Goal: Task Accomplishment & Management: Manage account settings

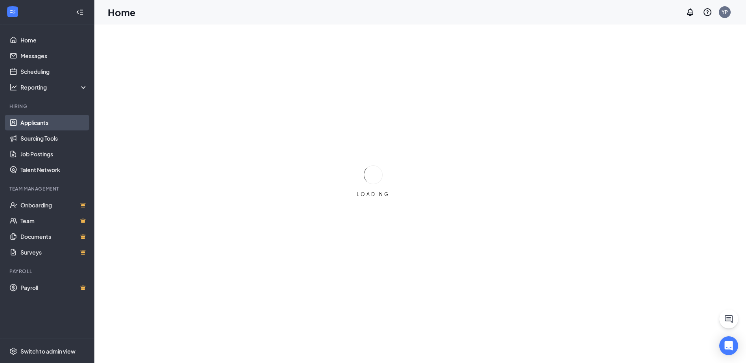
click at [55, 125] on link "Applicants" at bounding box center [53, 123] width 67 height 16
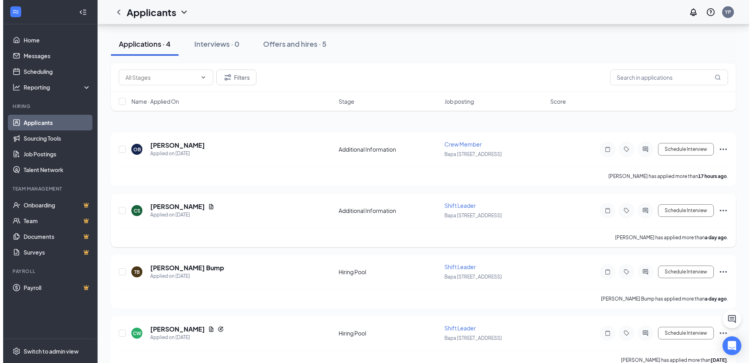
scroll to position [36, 0]
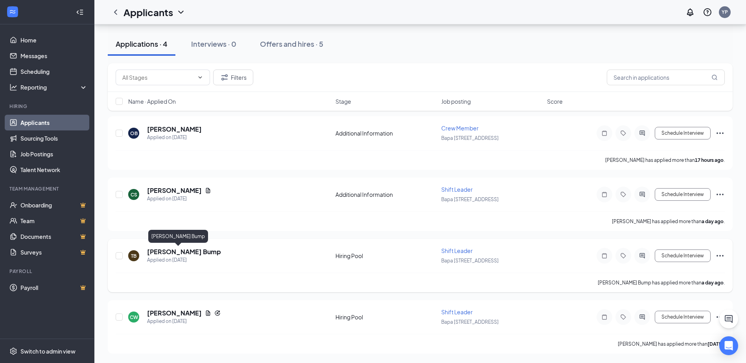
click at [159, 253] on h5 "[PERSON_NAME] Bump" at bounding box center [184, 252] width 74 height 9
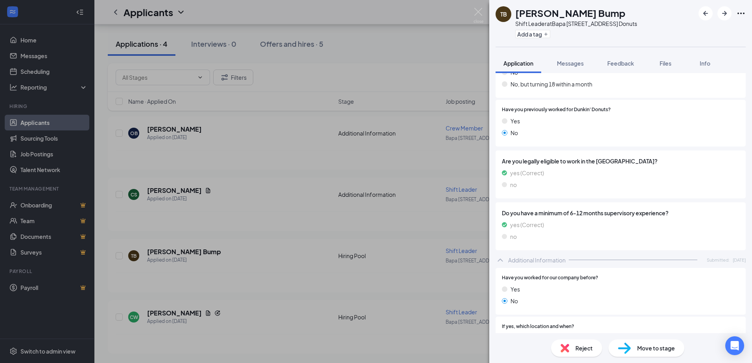
scroll to position [157, 0]
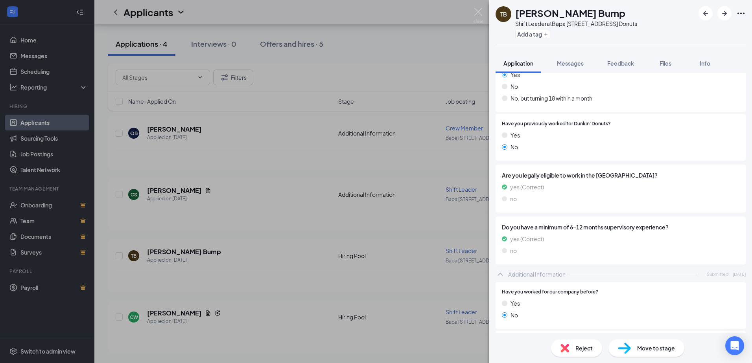
click at [179, 316] on div "TB [PERSON_NAME] Bump Shift Leader at Bapa [STREET_ADDRESS] Donuts Add a tag Ap…" at bounding box center [376, 181] width 752 height 363
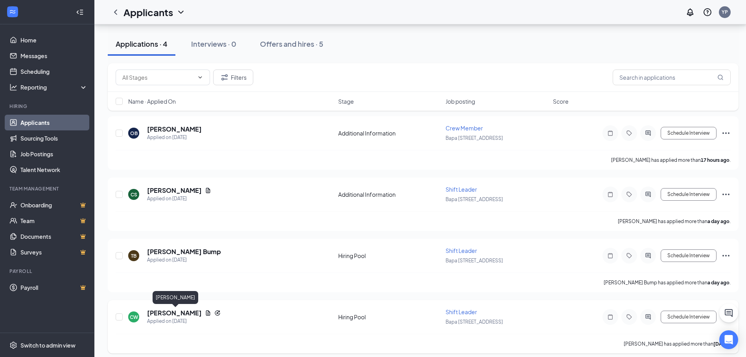
click at [194, 313] on h5 "[PERSON_NAME]" at bounding box center [174, 313] width 55 height 9
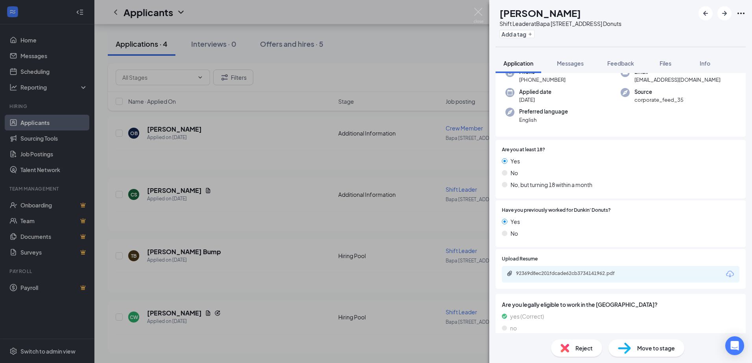
scroll to position [118, 0]
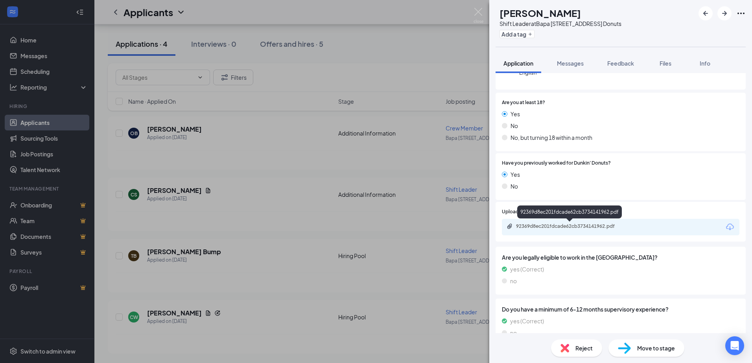
click at [606, 226] on div "92369d8ec201fdcade62cb3734141962.pdf" at bounding box center [571, 226] width 110 height 6
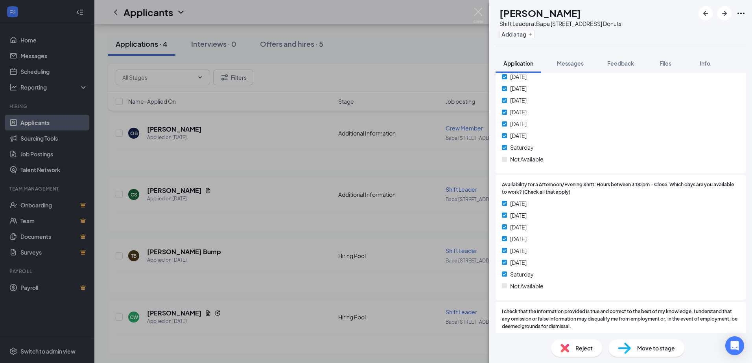
scroll to position [1035, 0]
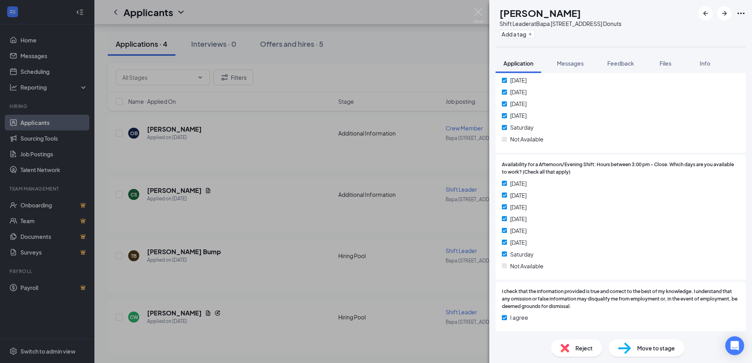
click at [583, 352] on span "Reject" at bounding box center [583, 348] width 17 height 9
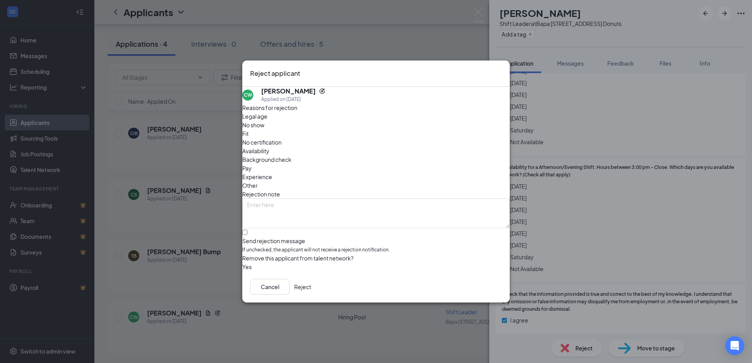
click at [269, 147] on span "Availability" at bounding box center [255, 151] width 27 height 9
click at [258, 181] on span "Other" at bounding box center [249, 185] width 15 height 9
click at [247, 230] on input "Send rejection message If unchecked, the applicant will not receive a rejection…" at bounding box center [244, 232] width 5 height 5
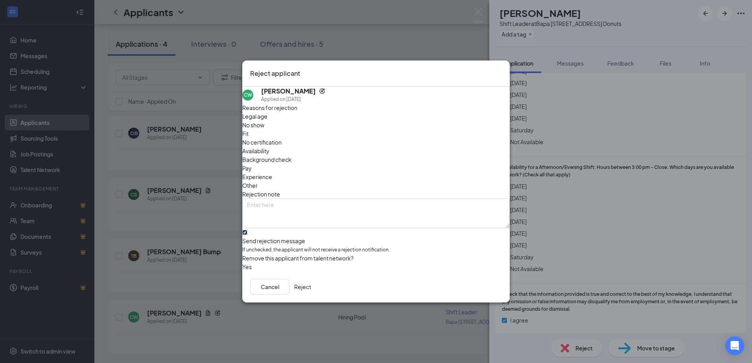
checkbox input "true"
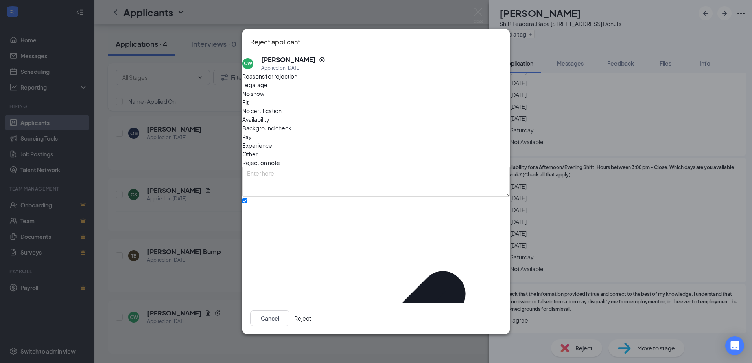
click at [311, 311] on button "Reject" at bounding box center [302, 319] width 17 height 16
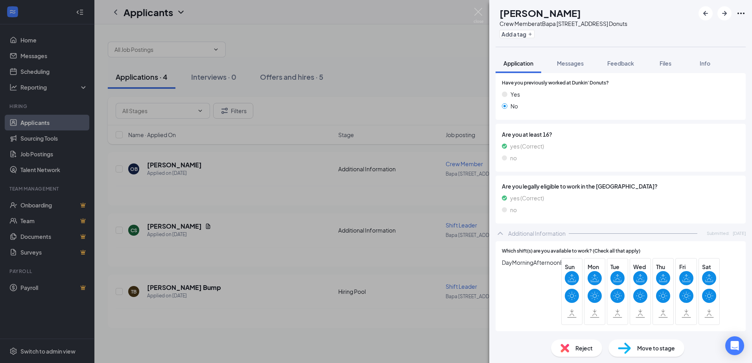
scroll to position [126, 0]
click at [575, 343] on div "Reject" at bounding box center [576, 348] width 51 height 17
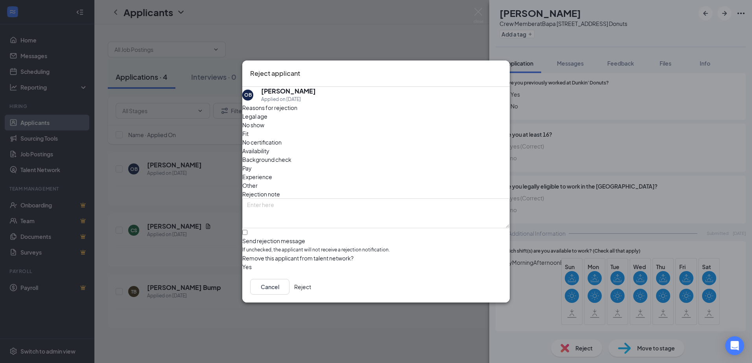
click at [269, 147] on span "Availability" at bounding box center [255, 151] width 27 height 9
click at [247, 230] on input "Send rejection message If unchecked, the applicant will not receive a rejection…" at bounding box center [244, 232] width 5 height 5
checkbox input "true"
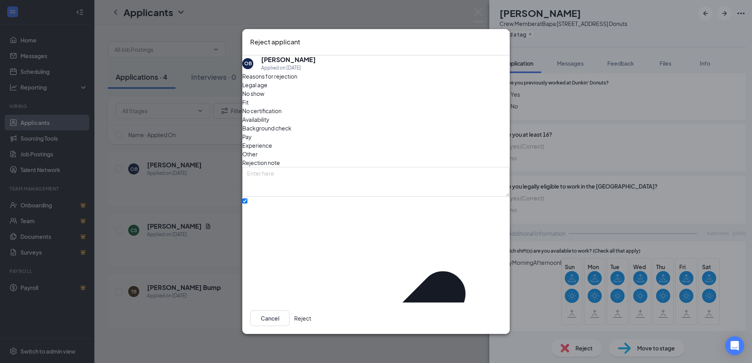
click at [311, 313] on button "Reject" at bounding box center [302, 319] width 17 height 16
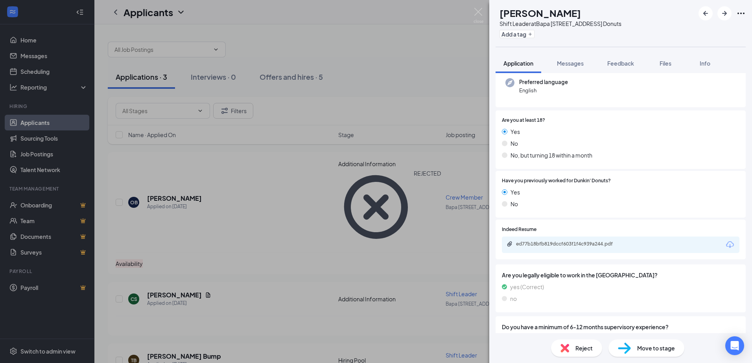
scroll to position [79, 0]
click at [567, 242] on div "ed77b18bfb819dccf603f1f4c939a244.pdf" at bounding box center [571, 244] width 110 height 6
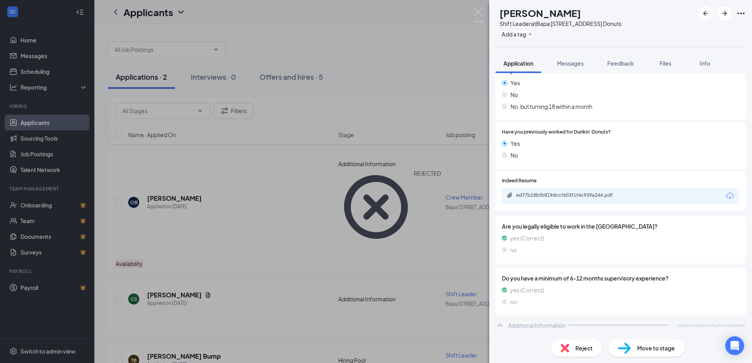
click at [579, 351] on span "Reject" at bounding box center [583, 348] width 17 height 9
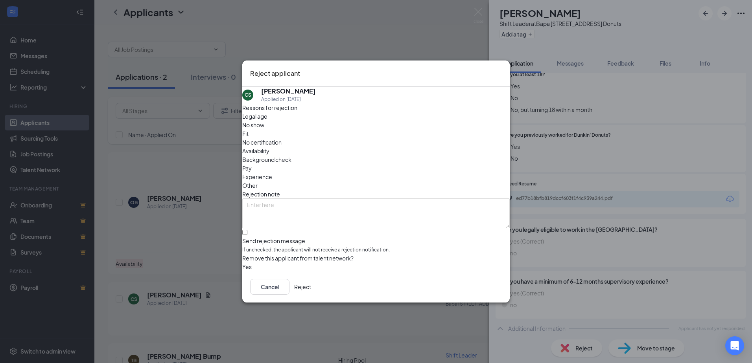
click at [269, 147] on span "Availability" at bounding box center [255, 151] width 27 height 9
click at [247, 230] on input "Send rejection message If unchecked, the applicant will not receive a rejection…" at bounding box center [244, 232] width 5 height 5
checkbox input "true"
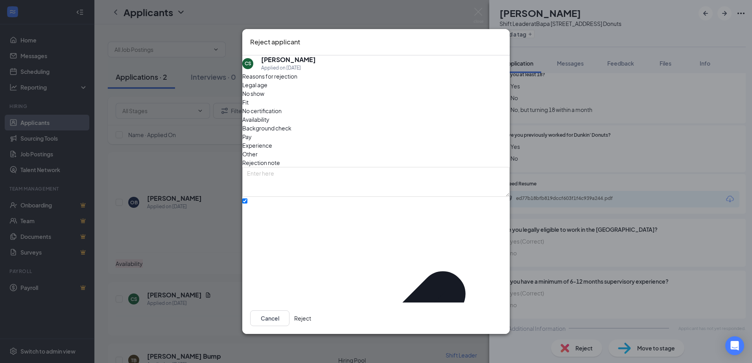
click at [311, 313] on button "Reject" at bounding box center [302, 319] width 17 height 16
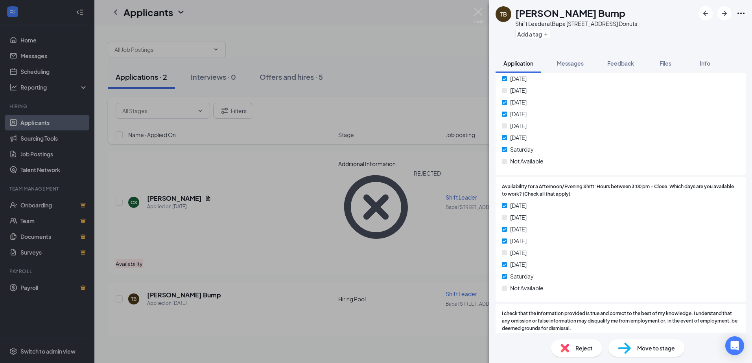
scroll to position [989, 0]
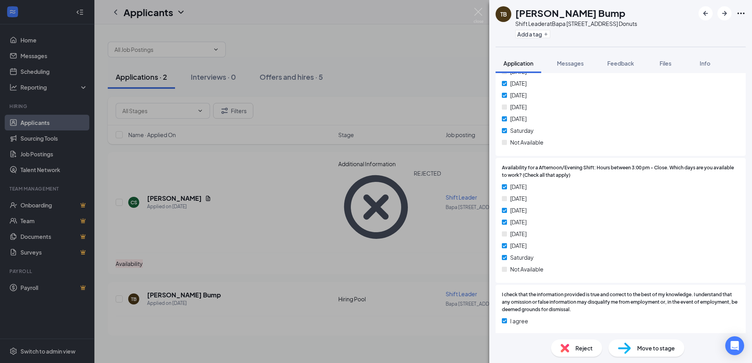
click at [575, 349] on span "Reject" at bounding box center [583, 348] width 17 height 9
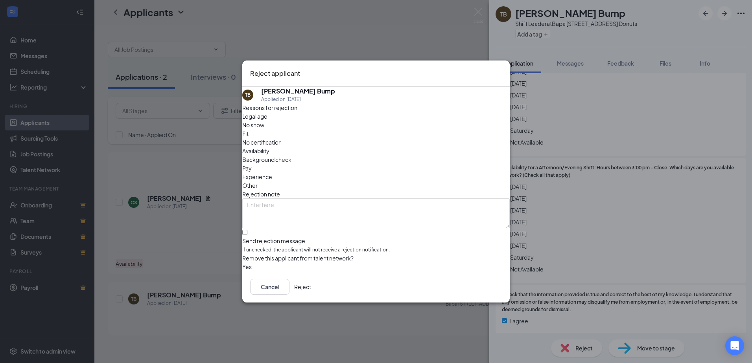
click at [416, 147] on div "Availability" at bounding box center [375, 151] width 267 height 9
click at [247, 230] on input "Send rejection message If unchecked, the applicant will not receive a rejection…" at bounding box center [244, 232] width 5 height 5
checkbox input "true"
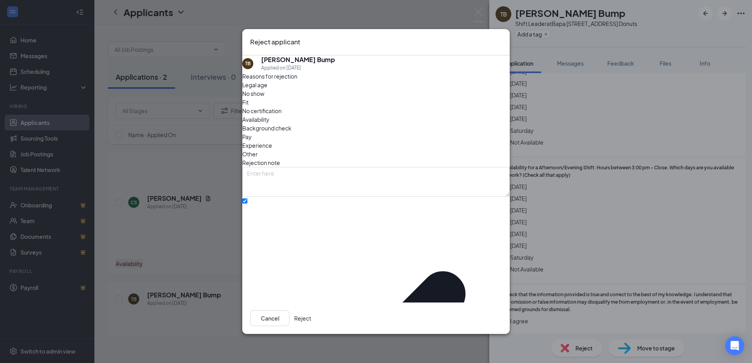
click at [311, 311] on button "Reject" at bounding box center [302, 319] width 17 height 16
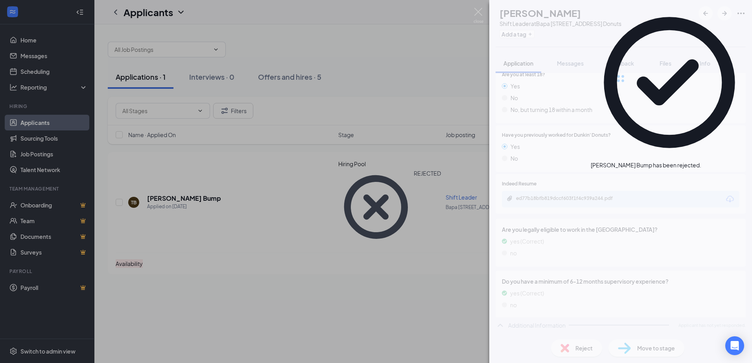
scroll to position [127, 0]
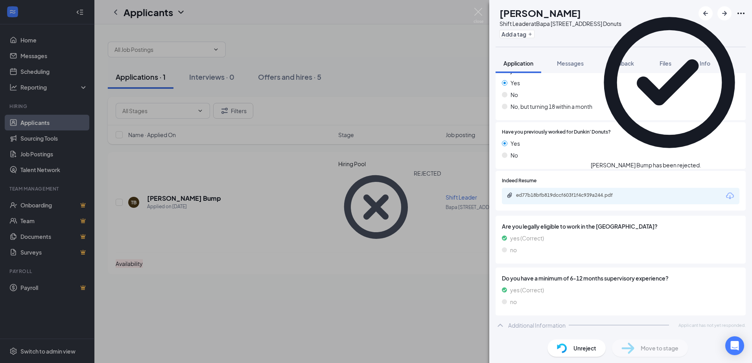
click at [358, 271] on div "CS [PERSON_NAME] Shift Leader at [GEOGRAPHIC_DATA] [STREET_ADDRESS] Donuts Add …" at bounding box center [376, 181] width 752 height 363
